Goal: Information Seeking & Learning: Find specific fact

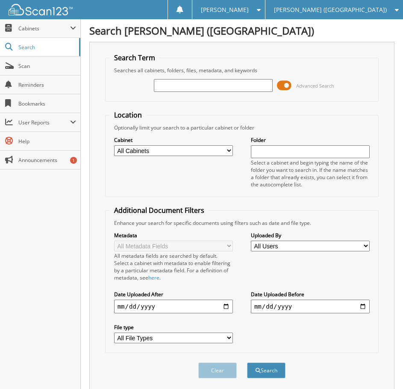
click at [201, 86] on input "text" at bounding box center [213, 85] width 119 height 13
type input "[PERSON_NAME]"
click at [247, 363] on button "Search" at bounding box center [266, 371] width 38 height 16
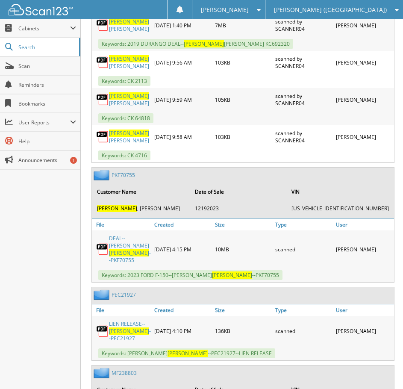
scroll to position [1788, 0]
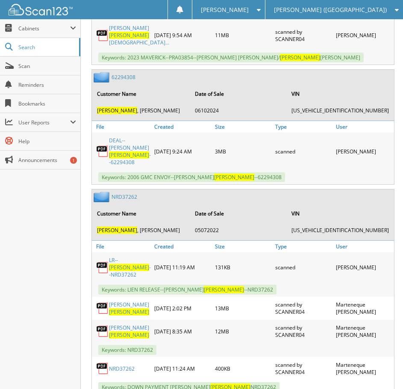
click at [115, 308] on span "[PERSON_NAME]" at bounding box center [129, 311] width 40 height 7
